Goal: Entertainment & Leisure: Consume media (video, audio)

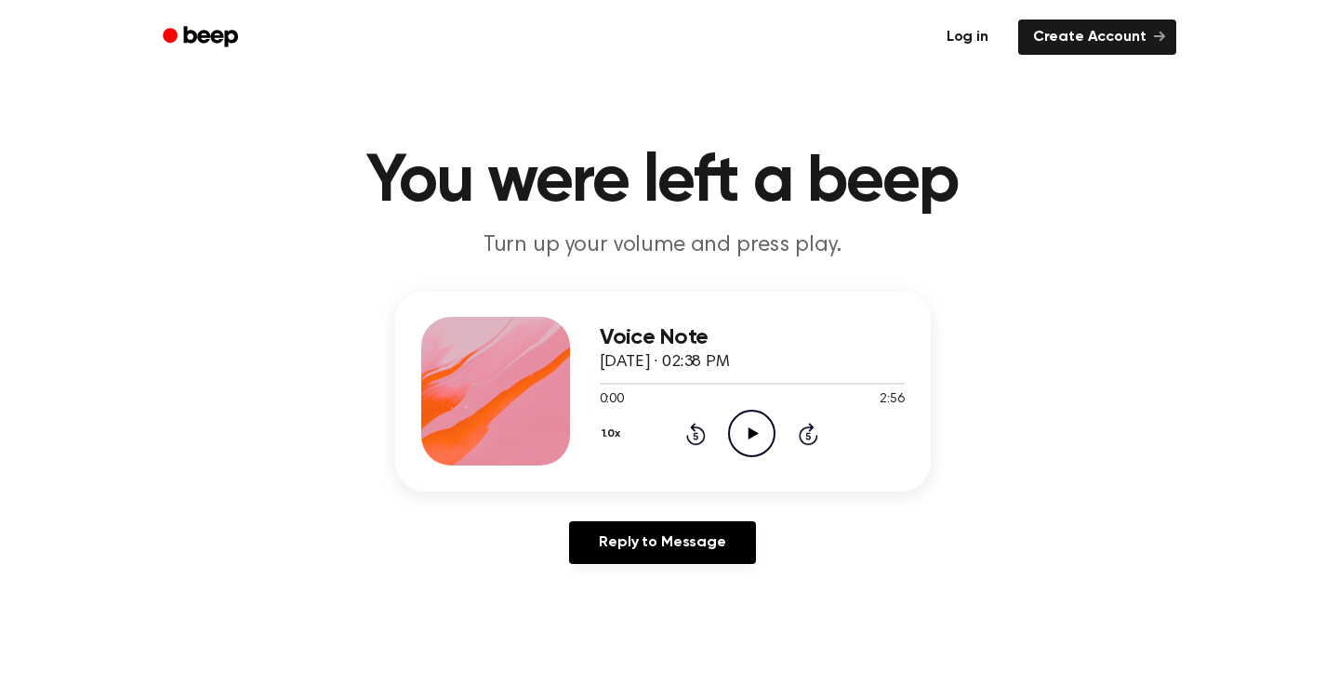
click at [979, 36] on link "Log in" at bounding box center [967, 37] width 79 height 43
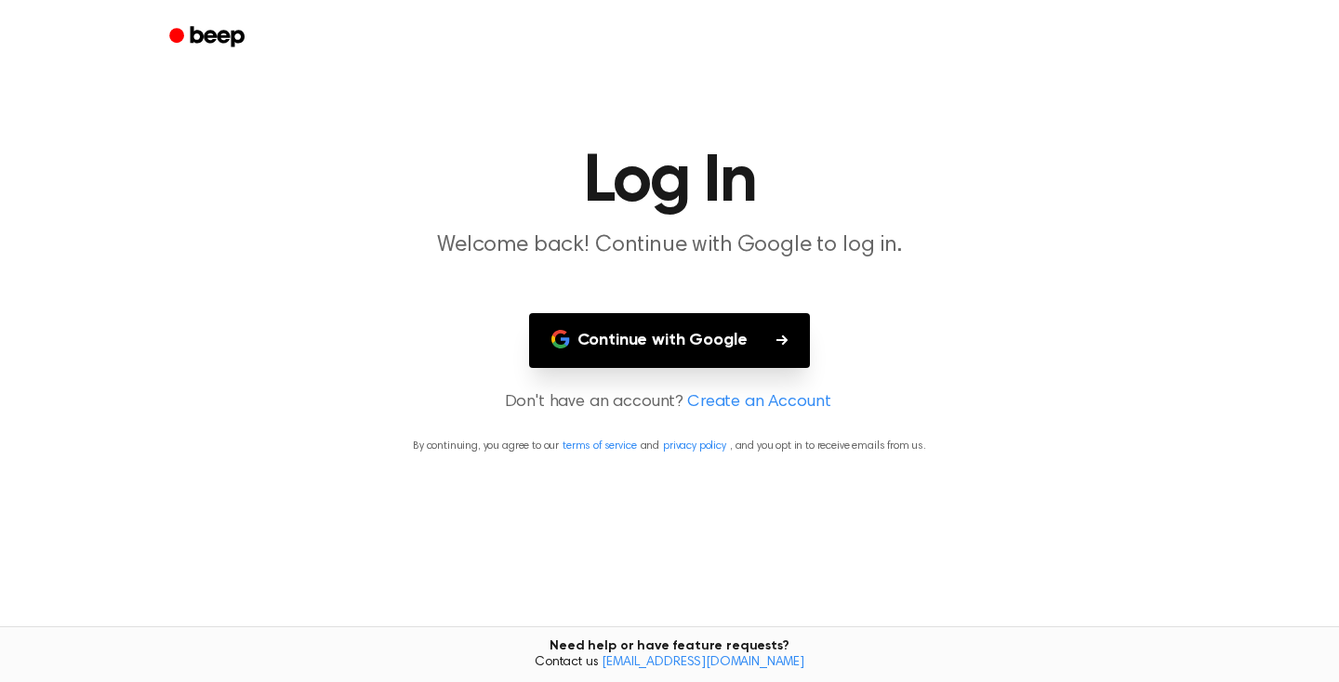
click at [719, 336] on button "Continue with Google" at bounding box center [670, 340] width 282 height 55
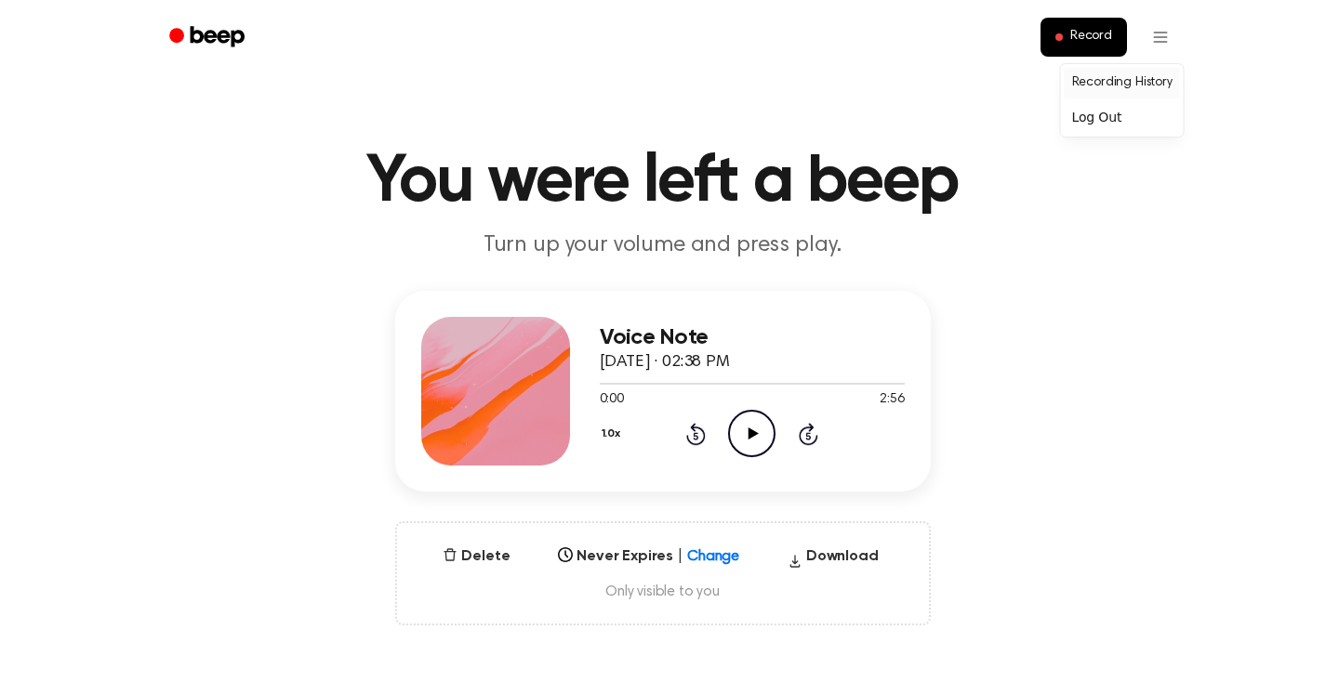
click at [1135, 79] on link "Recording History" at bounding box center [1121, 83] width 115 height 31
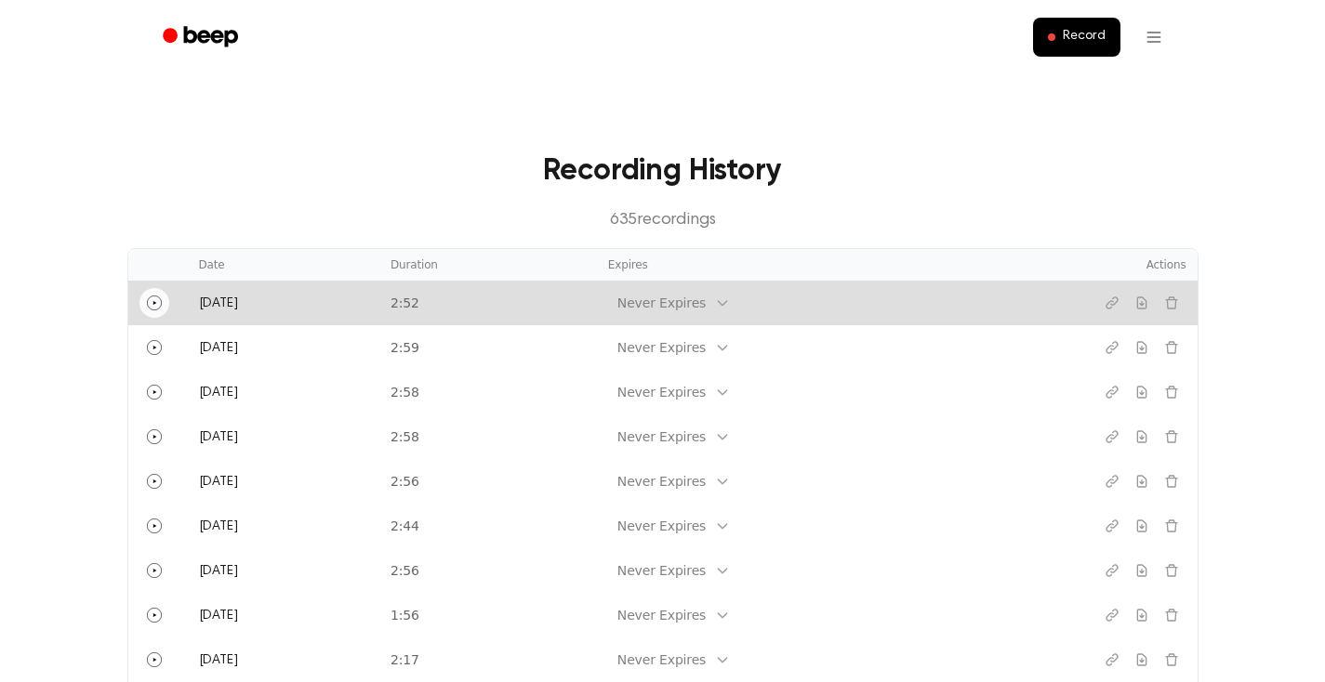
click at [159, 309] on icon "Play" at bounding box center [154, 303] width 15 height 15
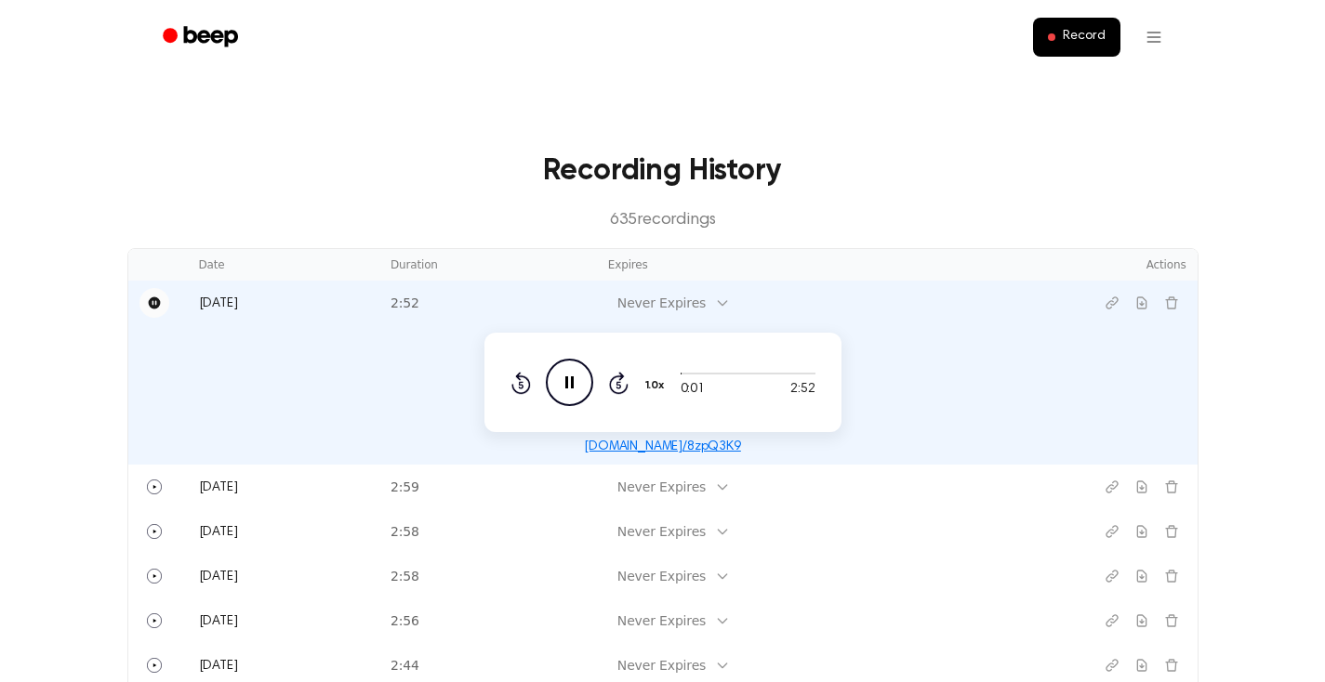
click at [159, 307] on icon "Pause" at bounding box center [154, 303] width 15 height 15
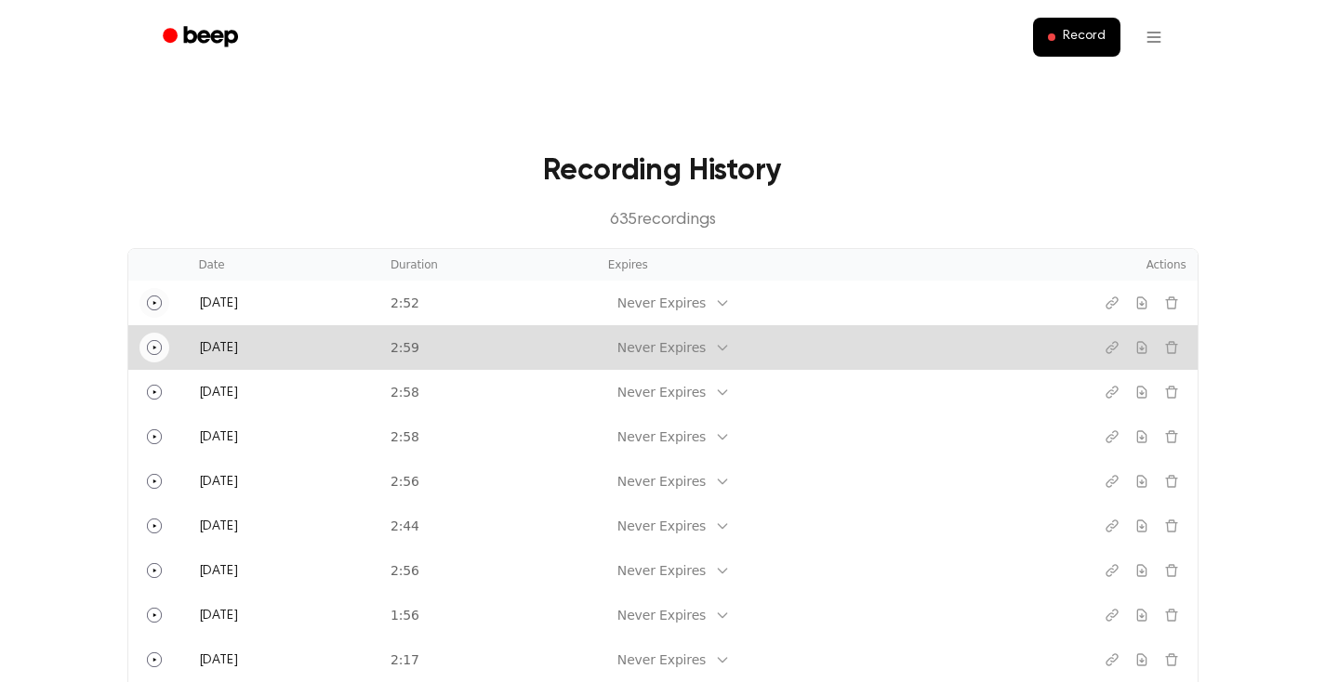
click at [157, 355] on button "Play" at bounding box center [154, 348] width 30 height 30
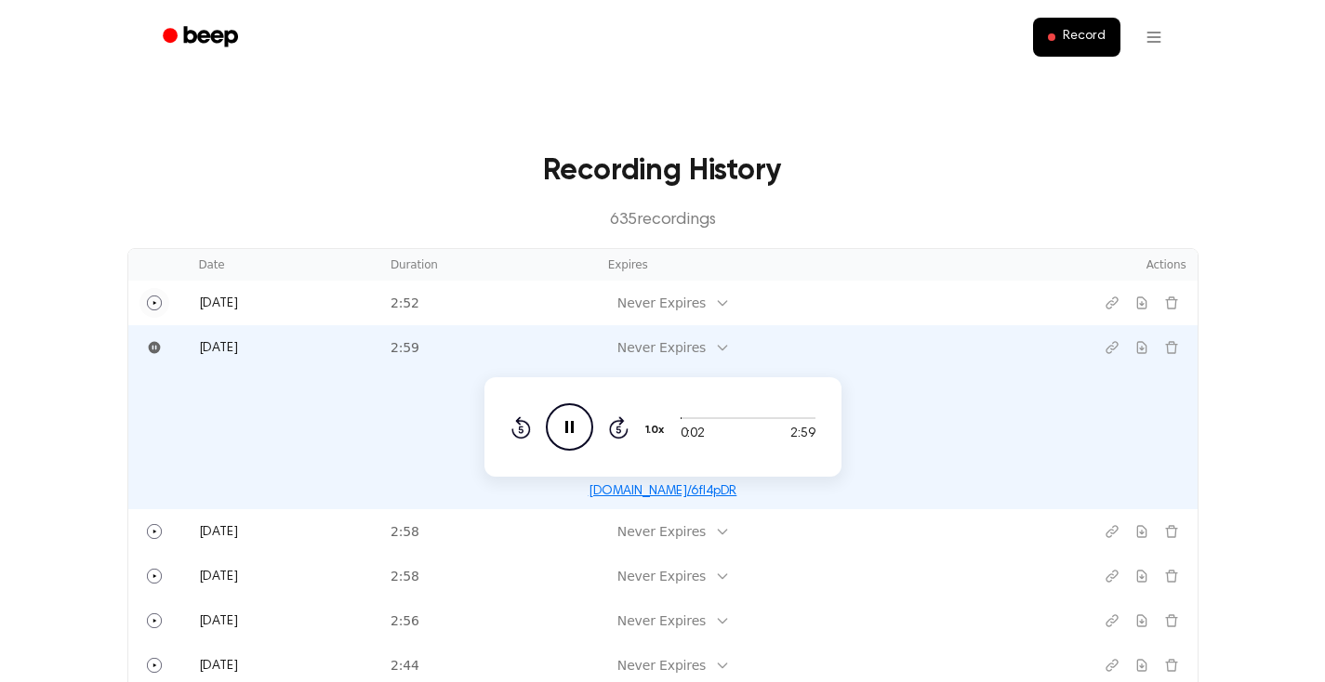
click at [573, 429] on icon at bounding box center [569, 427] width 8 height 12
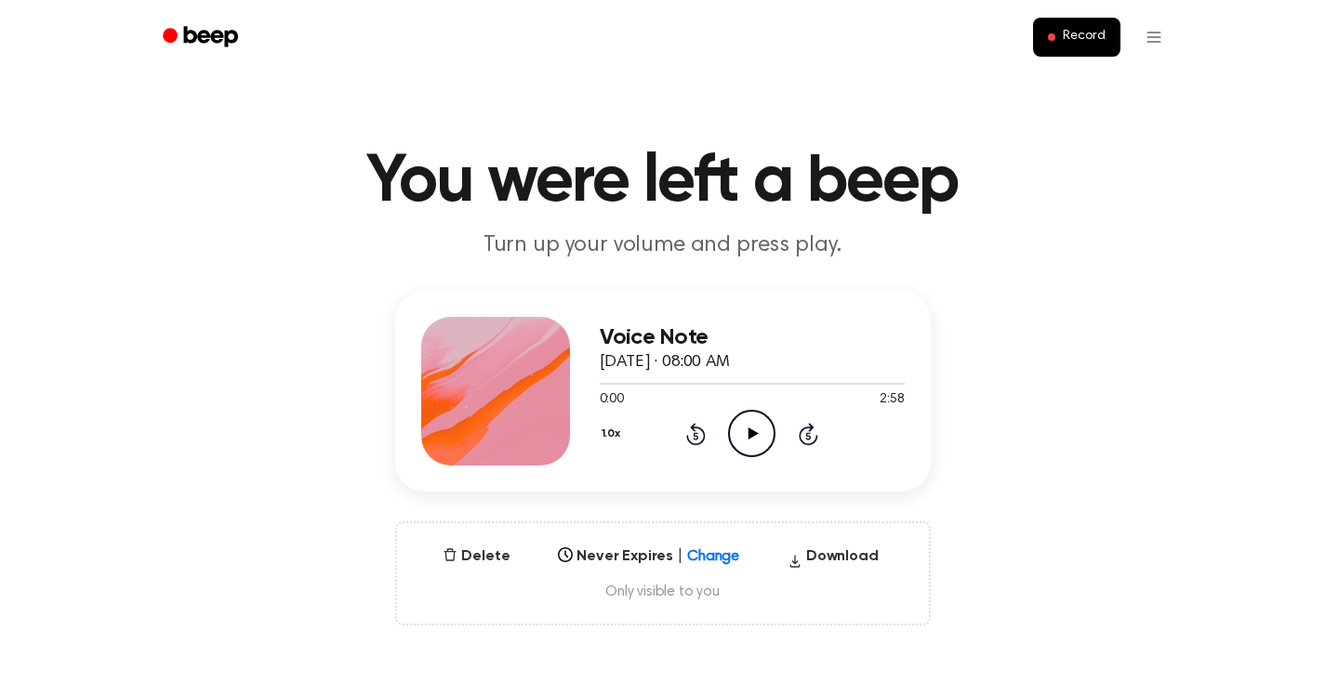
click at [747, 428] on icon "Play Audio" at bounding box center [751, 433] width 47 height 47
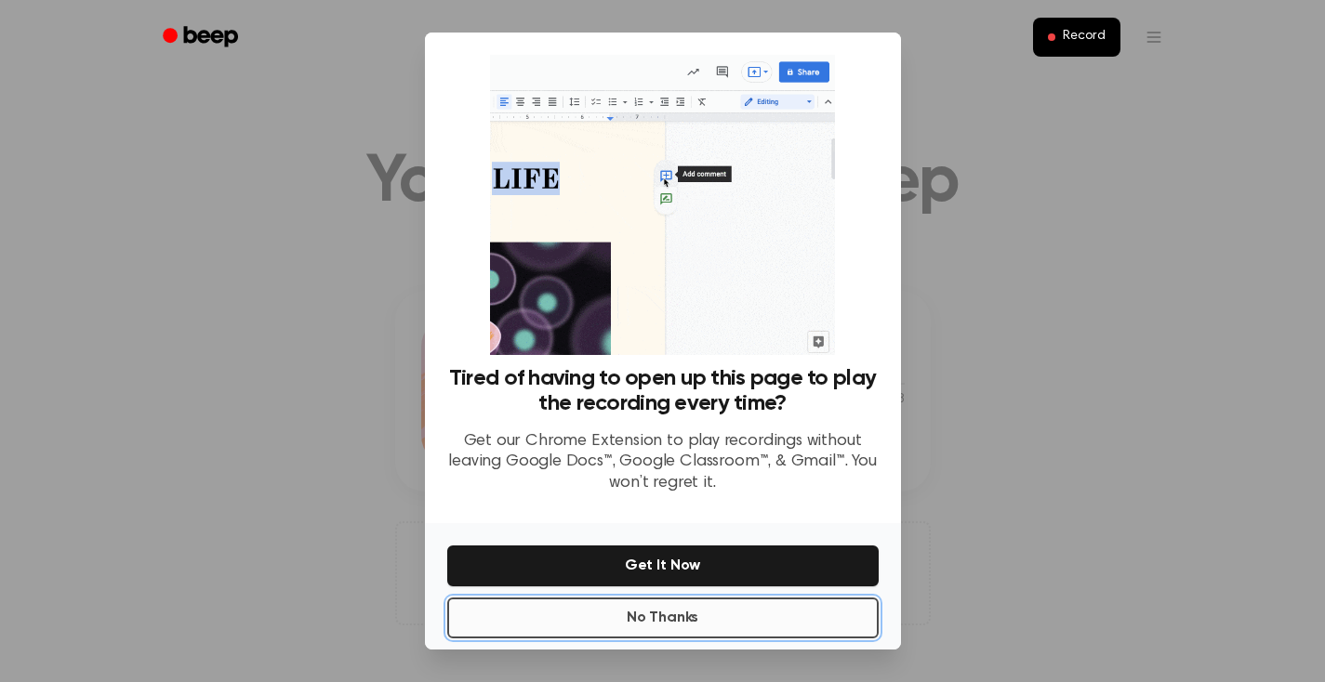
click at [732, 618] on button "No Thanks" at bounding box center [662, 618] width 431 height 41
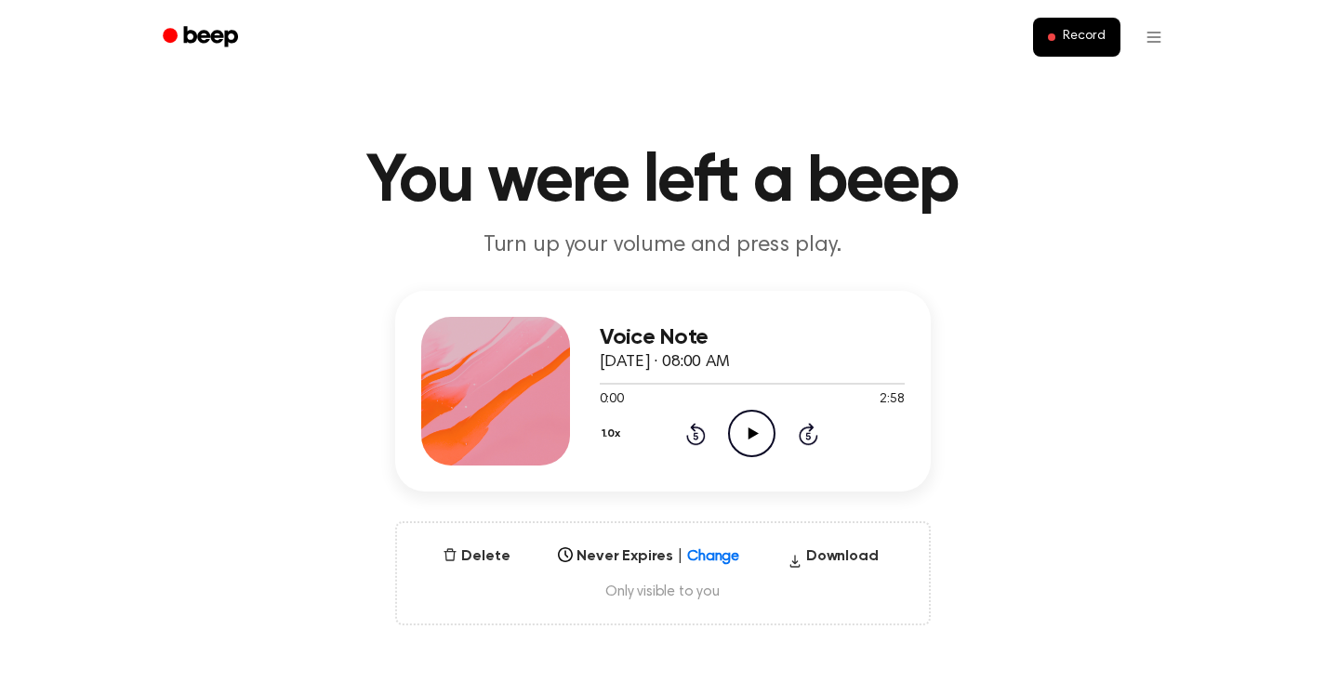
click at [755, 446] on icon "Play Audio" at bounding box center [751, 433] width 47 height 47
click at [755, 443] on icon "Pause Audio" at bounding box center [751, 433] width 47 height 47
click at [747, 454] on icon "Play Audio" at bounding box center [751, 433] width 47 height 47
click at [757, 441] on icon "Pause Audio" at bounding box center [751, 433] width 47 height 47
